Goal: Information Seeking & Learning: Learn about a topic

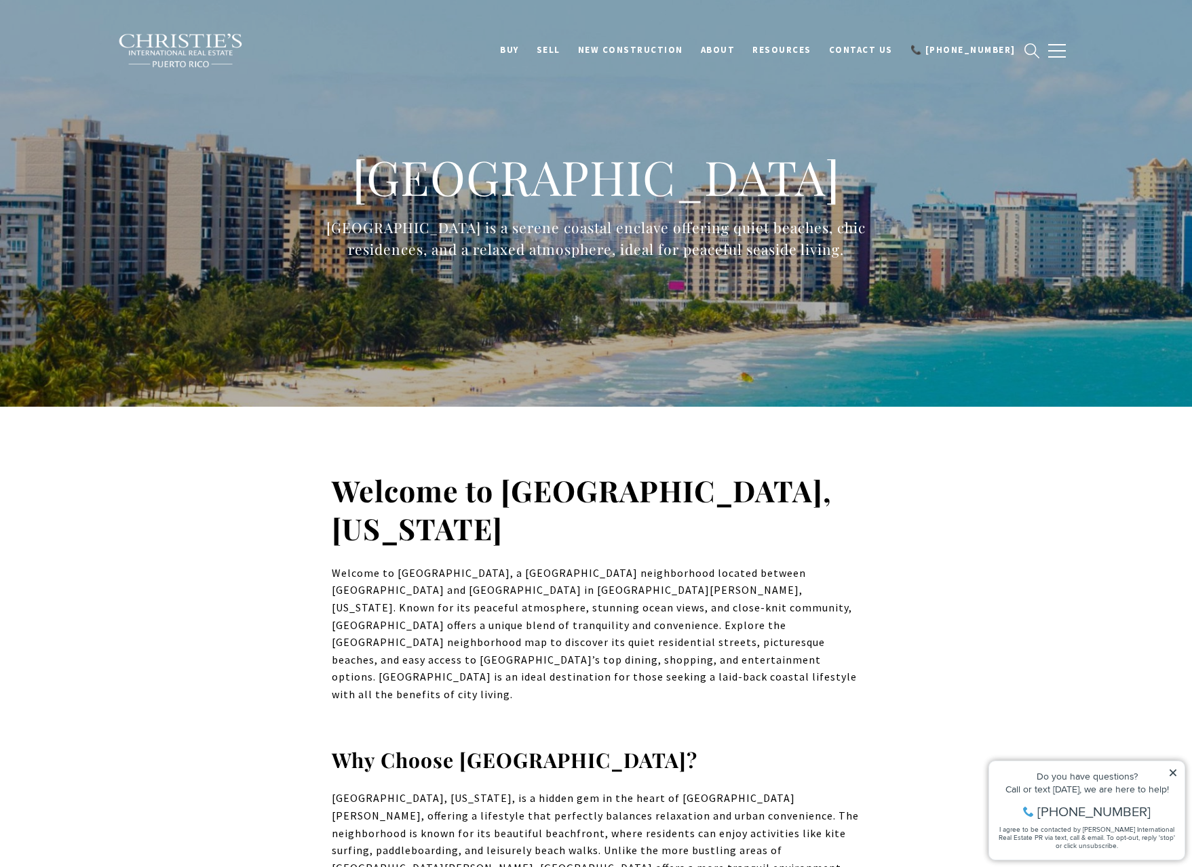
click at [511, 572] on p "Welcome to Punta Las Marías, a serene beachfront neighborhood located between O…" at bounding box center [596, 634] width 529 height 139
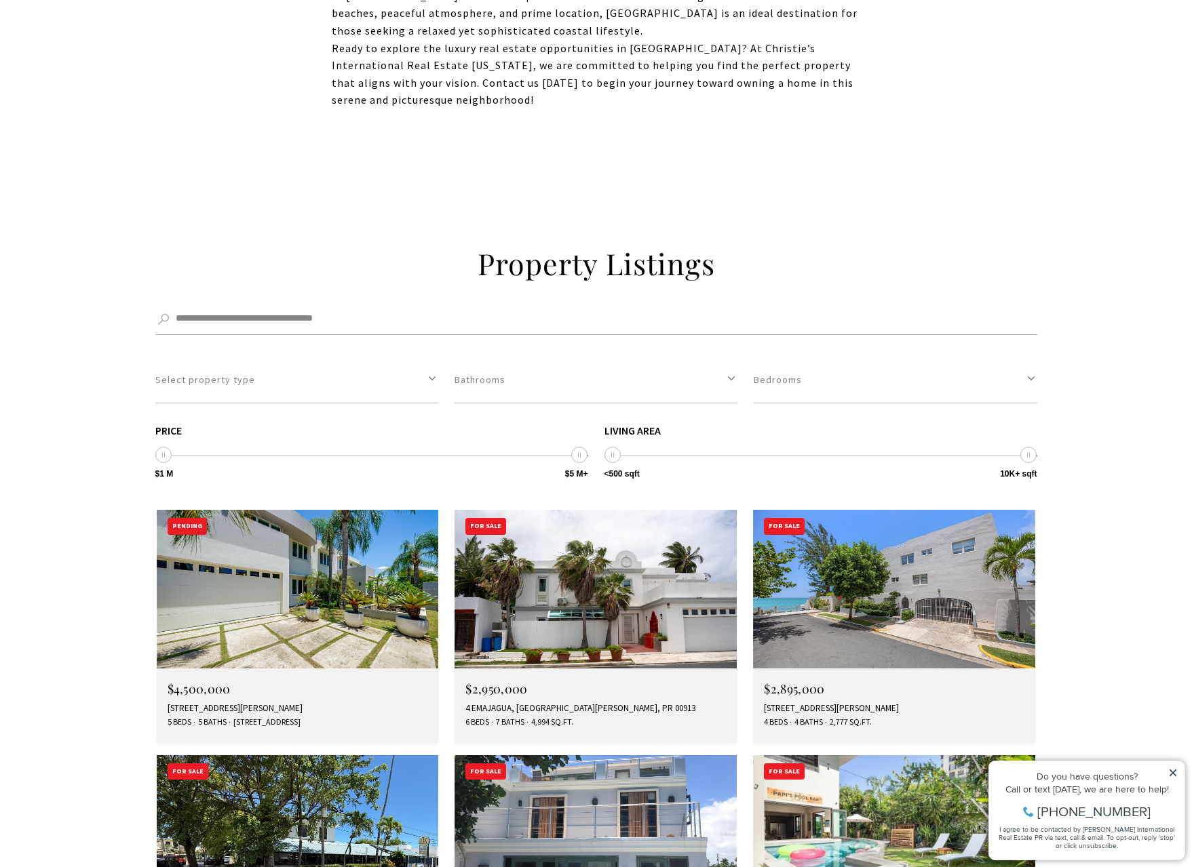
scroll to position [1455, 0]
click at [891, 526] on img at bounding box center [894, 588] width 282 height 159
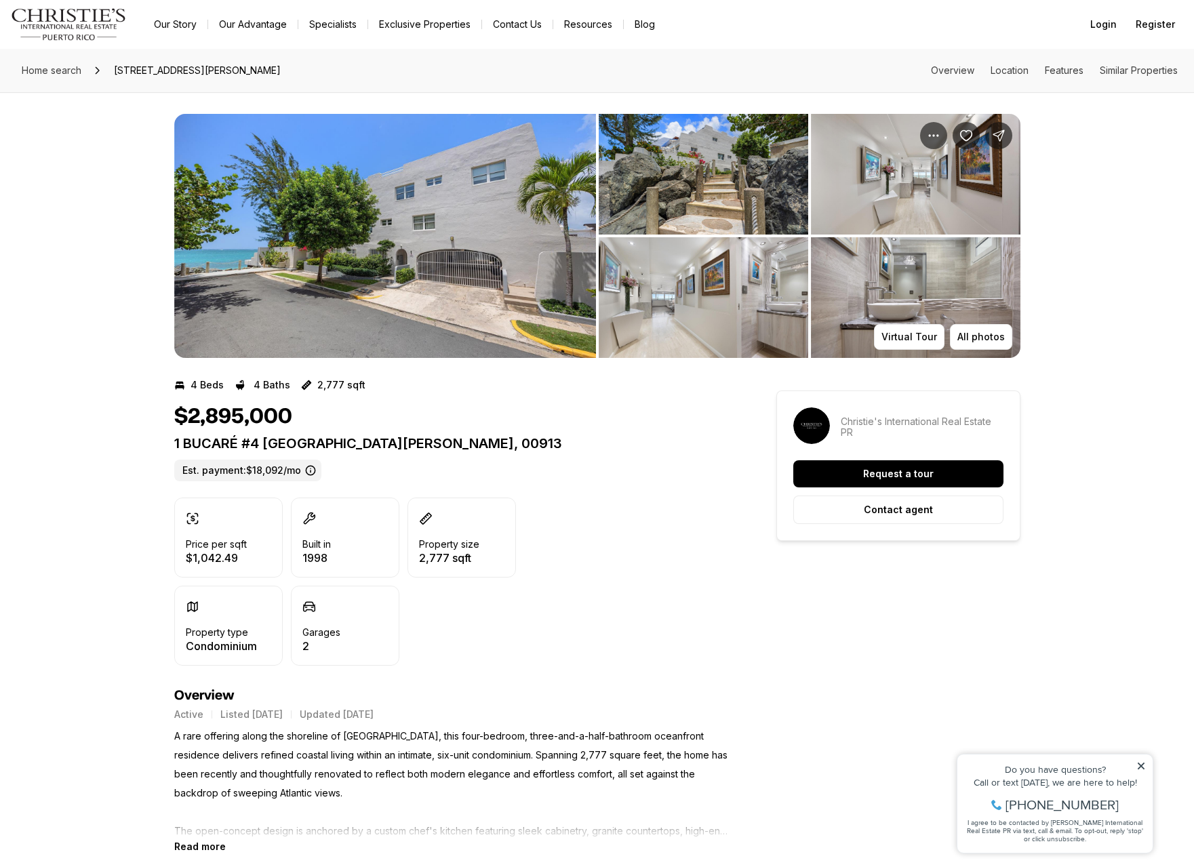
click at [719, 192] on img "View image gallery" at bounding box center [704, 174] width 210 height 121
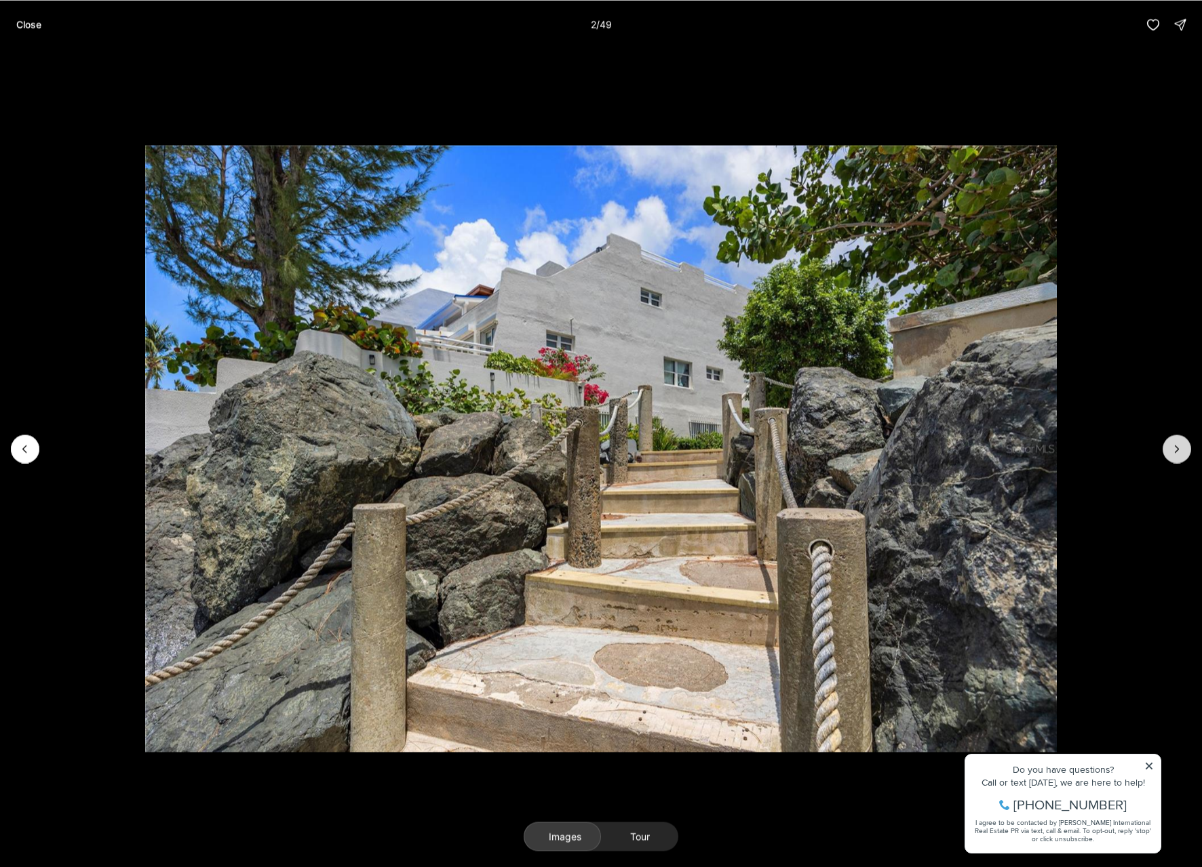
click at [1184, 450] on button "Next slide" at bounding box center [1176, 449] width 28 height 28
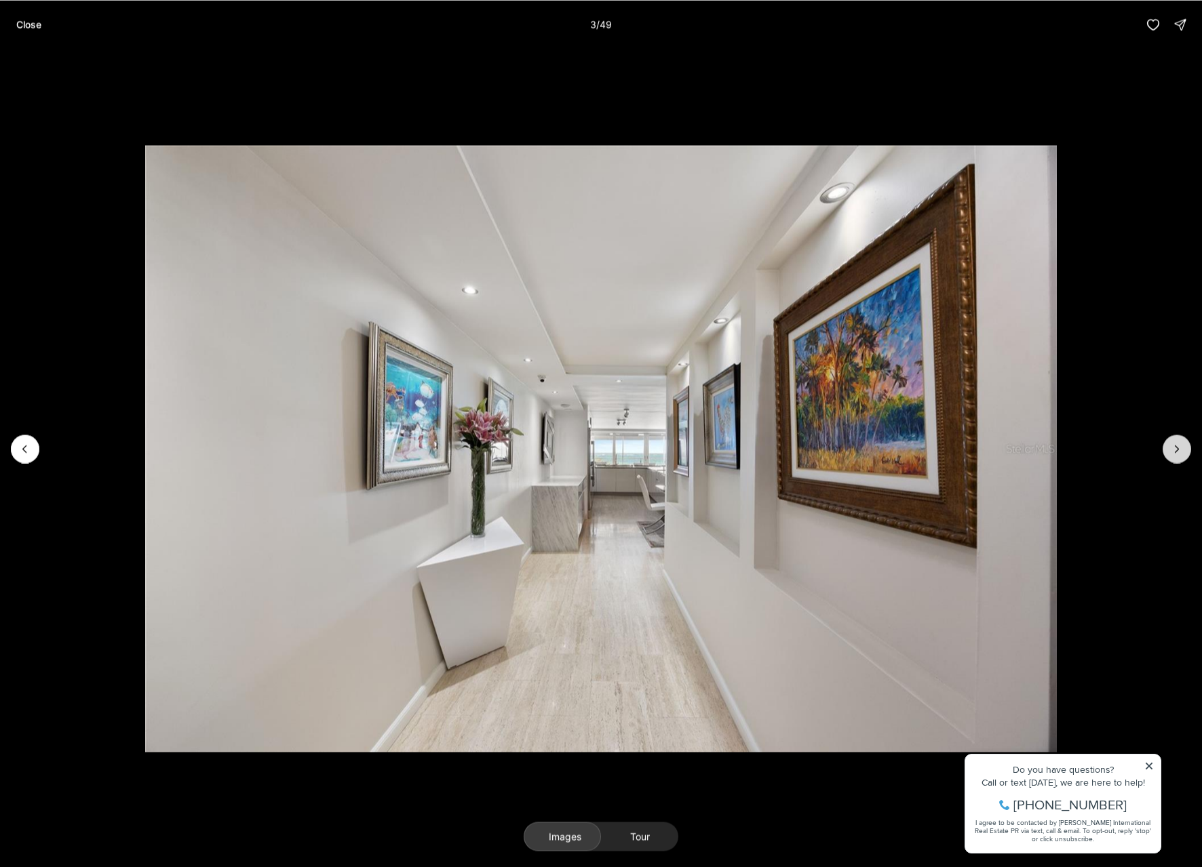
click at [1184, 450] on button "Next slide" at bounding box center [1176, 449] width 28 height 28
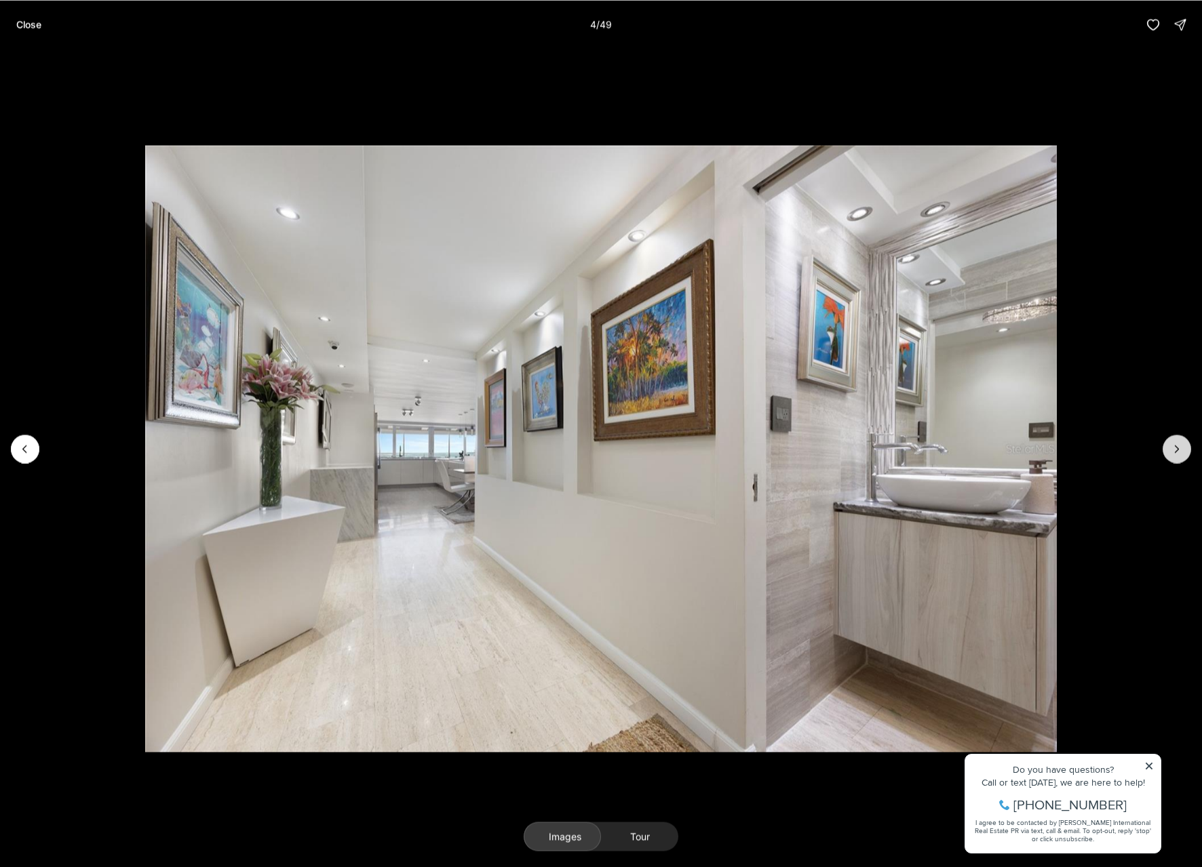
click at [1184, 450] on button "Next slide" at bounding box center [1176, 449] width 28 height 28
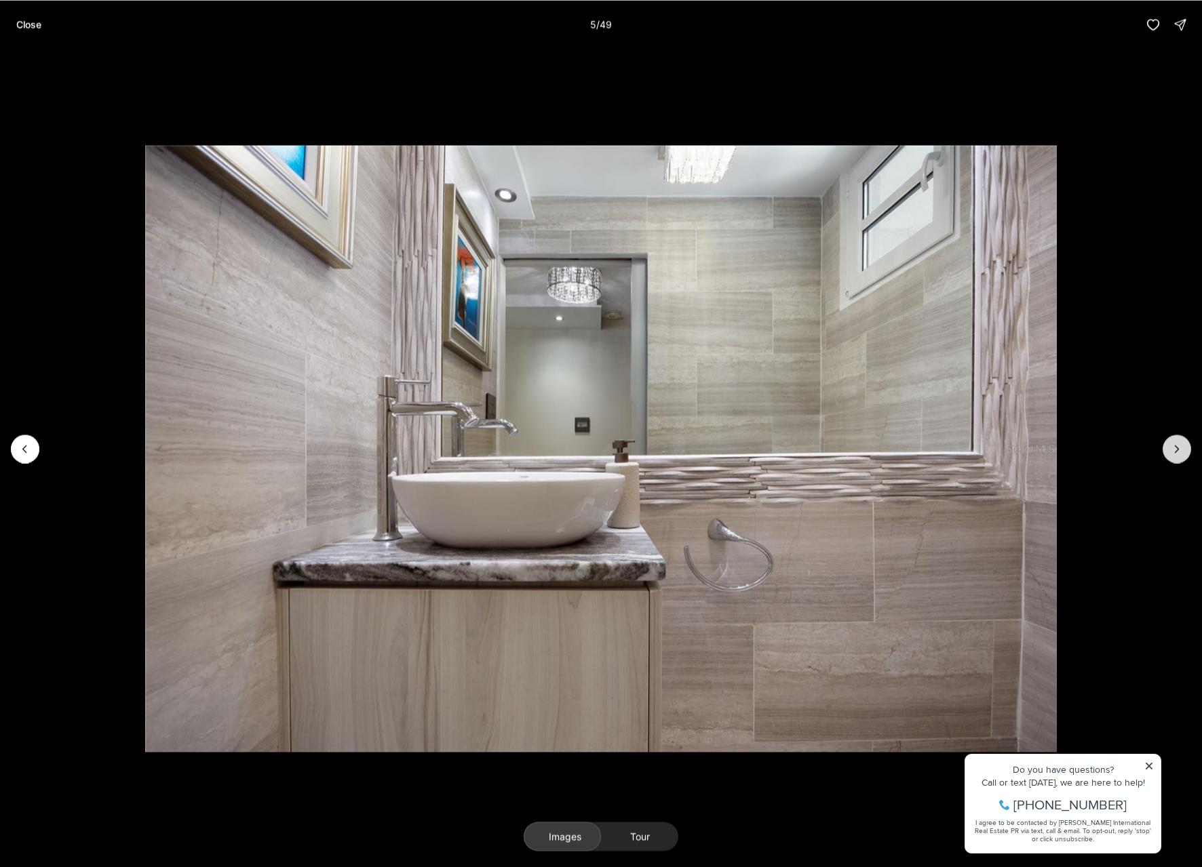
click at [1184, 450] on button "Next slide" at bounding box center [1176, 449] width 28 height 28
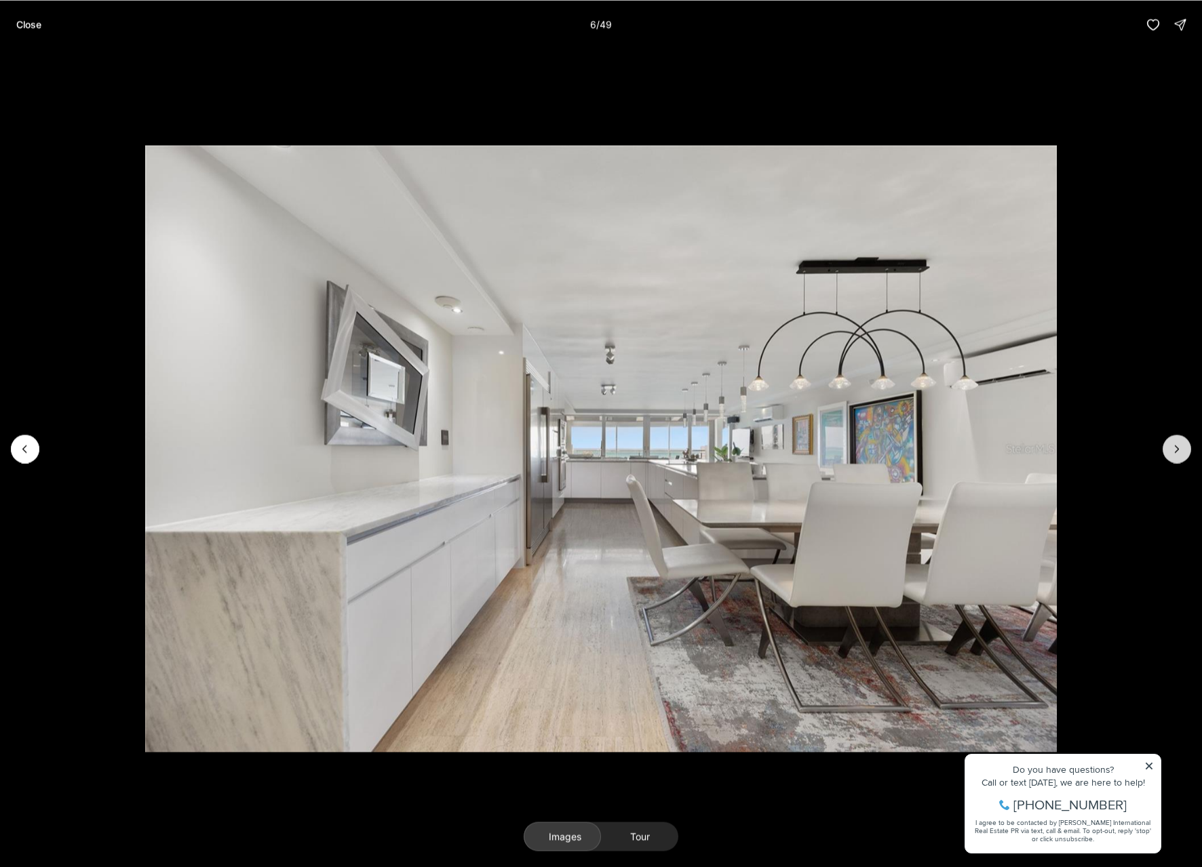
click at [1184, 450] on button "Next slide" at bounding box center [1176, 449] width 28 height 28
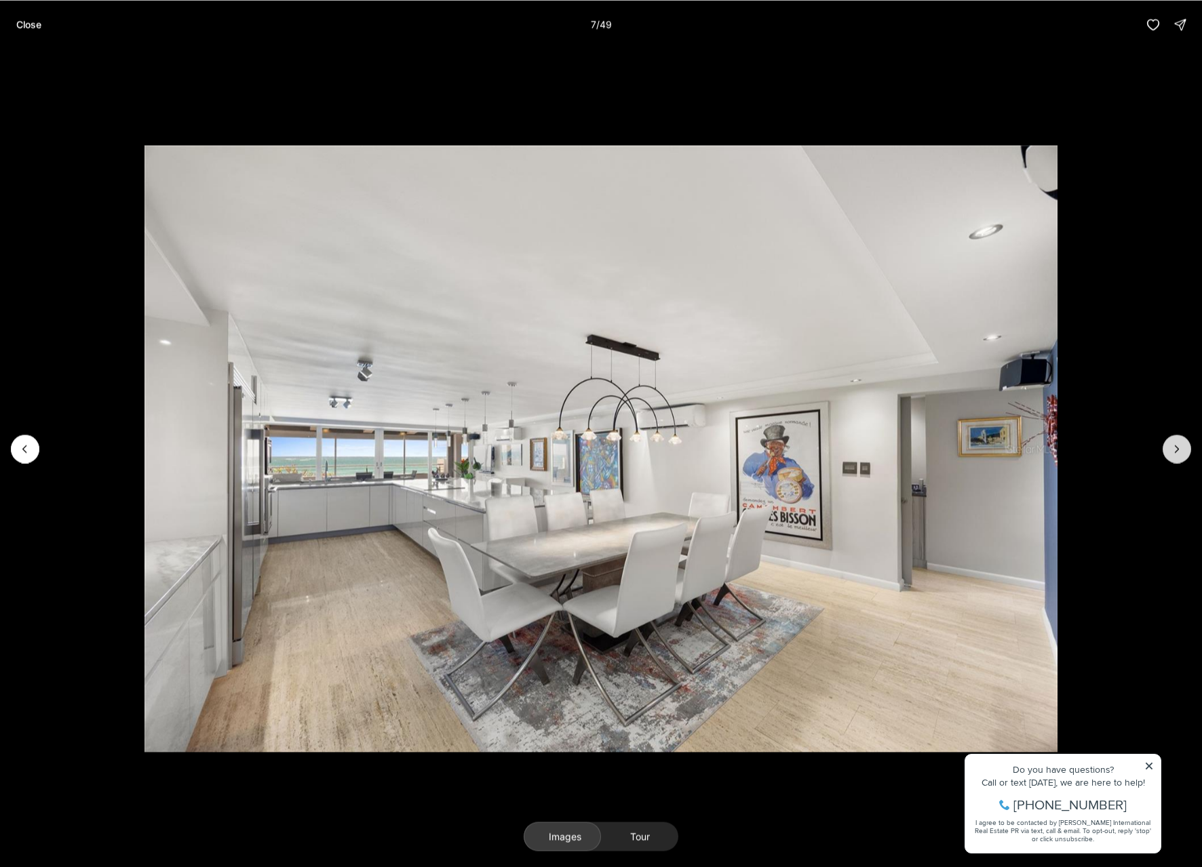
click at [1184, 450] on button "Next slide" at bounding box center [1176, 449] width 28 height 28
